Goal: Task Accomplishment & Management: Manage account settings

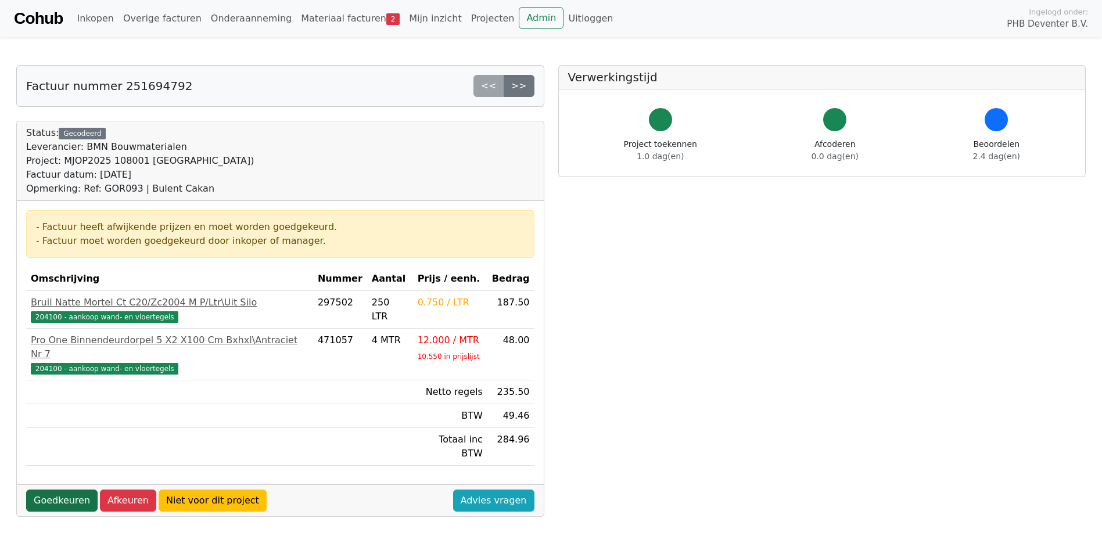
click at [68, 490] on link "Goedkeuren" at bounding box center [61, 501] width 71 height 22
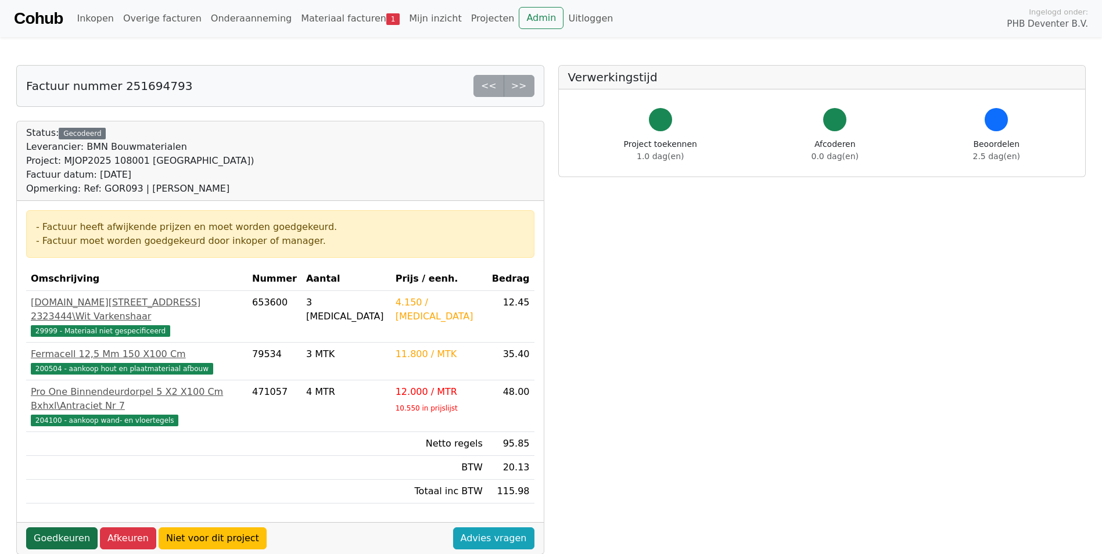
click at [62, 528] on link "Goedkeuren" at bounding box center [61, 539] width 71 height 22
